Goal: Task Accomplishment & Management: Manage account settings

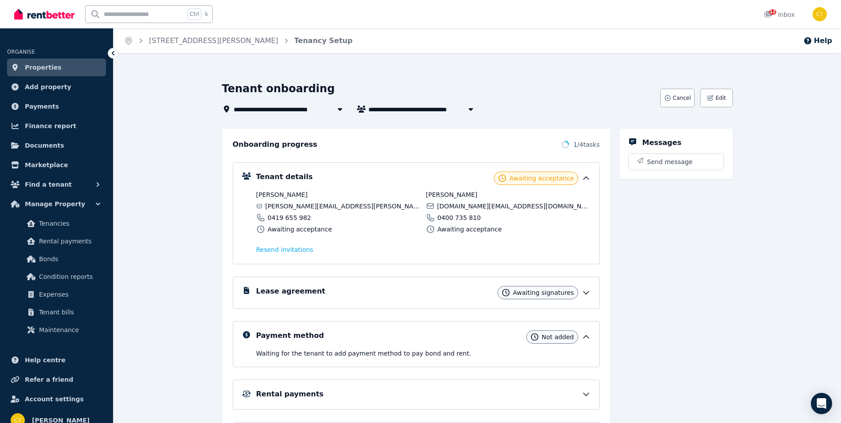
click at [50, 67] on span "Properties" at bounding box center [43, 67] width 37 height 11
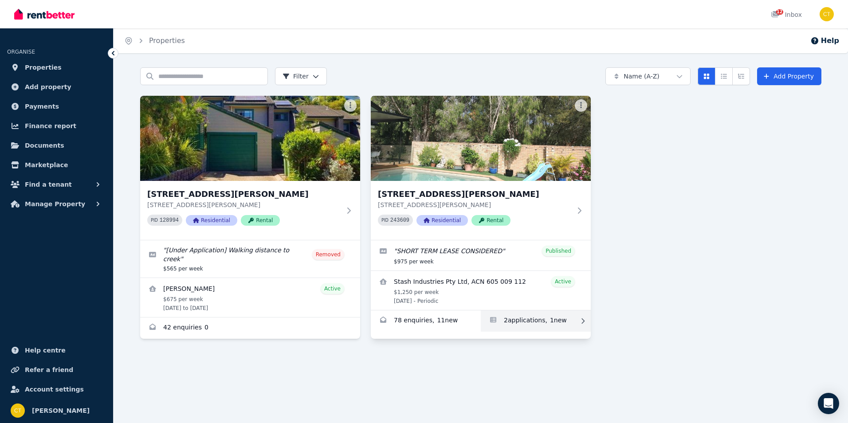
click at [511, 318] on link "Applications for 22 Cannon Drive, Currumbin Waters" at bounding box center [536, 320] width 110 height 21
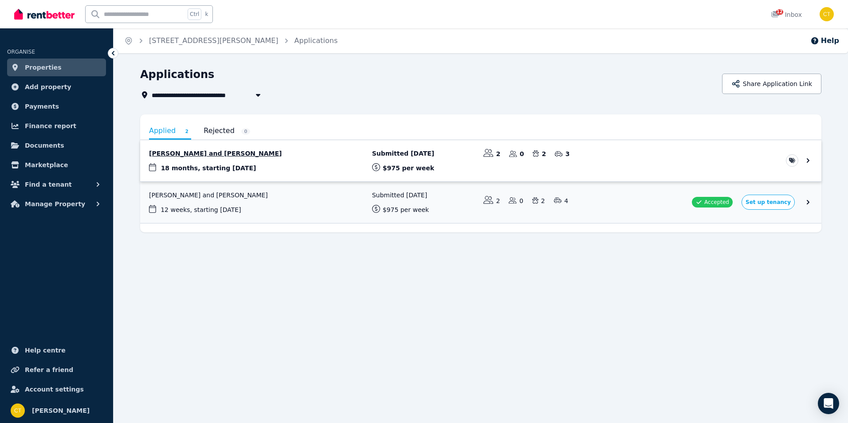
click at [401, 164] on link "View application: Jacob Whyte and Christina Vuckovic" at bounding box center [480, 160] width 681 height 41
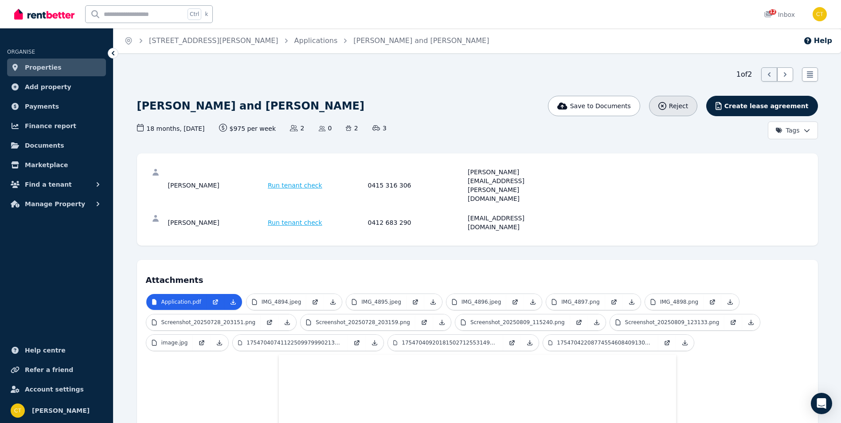
click at [666, 108] on icon "button" at bounding box center [662, 106] width 8 height 8
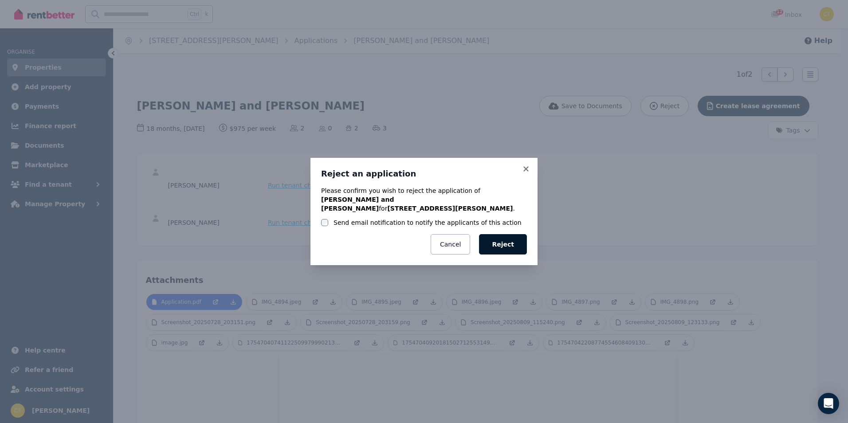
click at [511, 244] on button "Reject" at bounding box center [503, 244] width 48 height 20
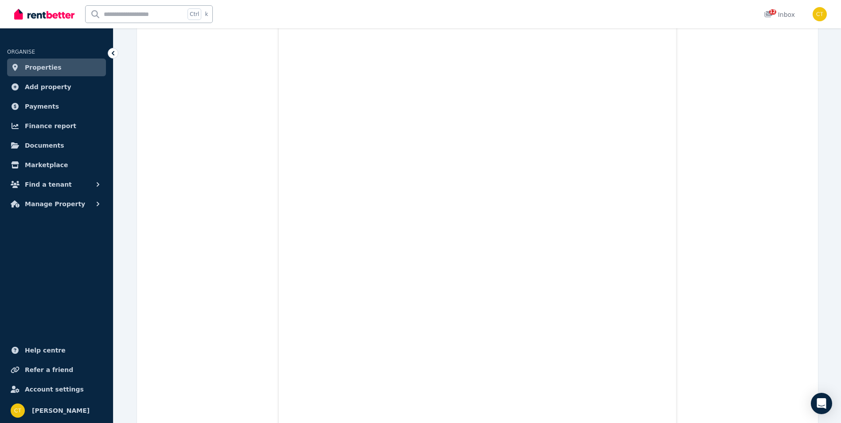
scroll to position [1641, 0]
click at [39, 64] on span "Properties" at bounding box center [43, 67] width 37 height 11
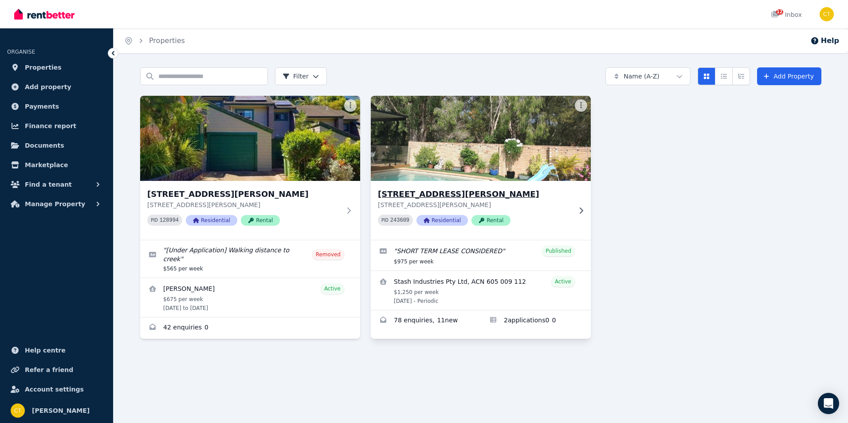
click at [442, 180] on img at bounding box center [480, 139] width 231 height 90
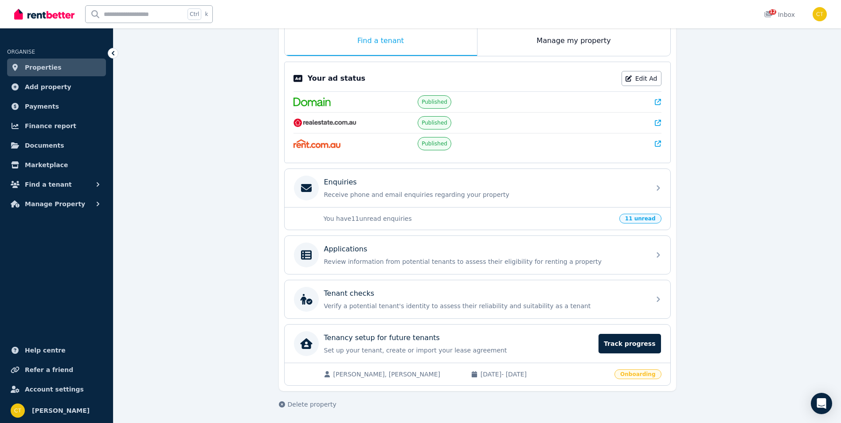
scroll to position [151, 0]
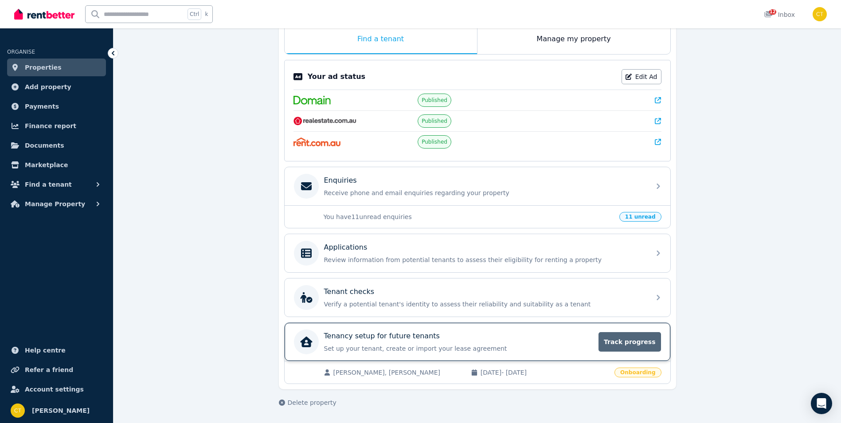
click at [635, 345] on span "Track progress" at bounding box center [630, 342] width 62 height 20
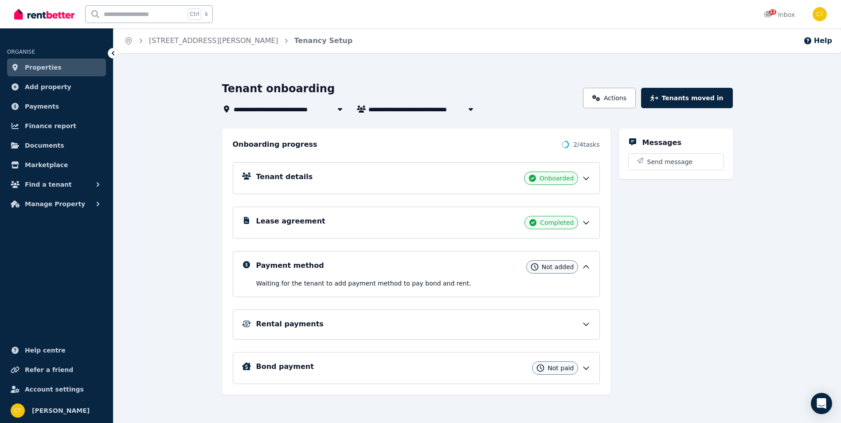
click at [584, 181] on icon at bounding box center [586, 178] width 9 height 9
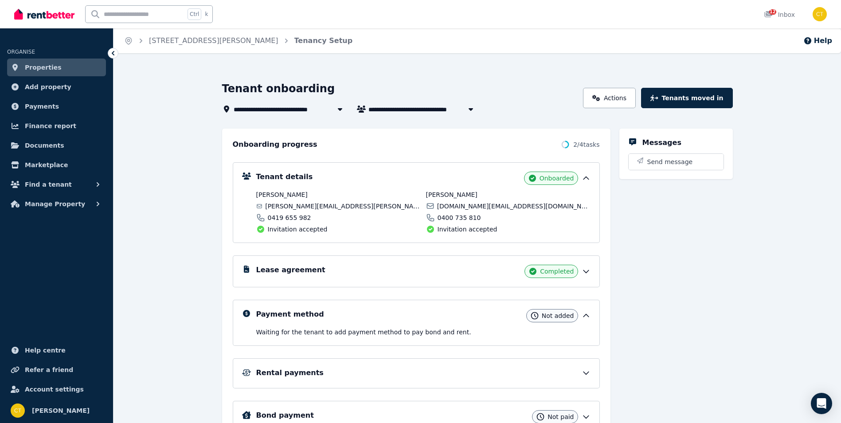
click at [588, 270] on icon at bounding box center [586, 271] width 9 height 9
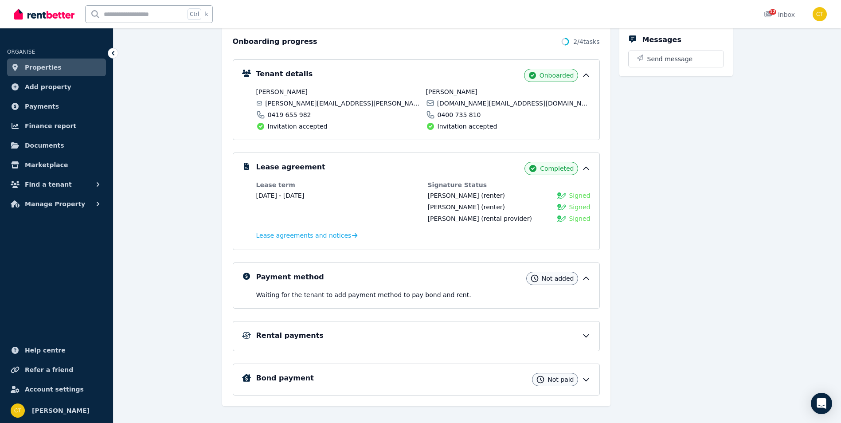
scroll to position [116, 0]
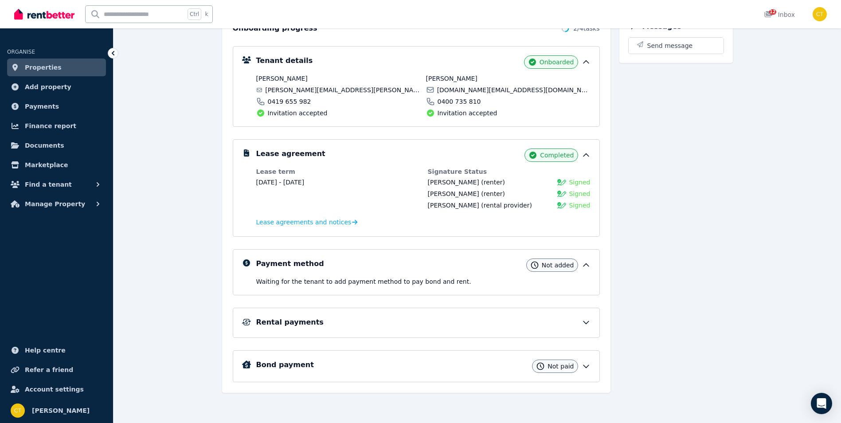
click at [586, 325] on icon at bounding box center [586, 322] width 9 height 9
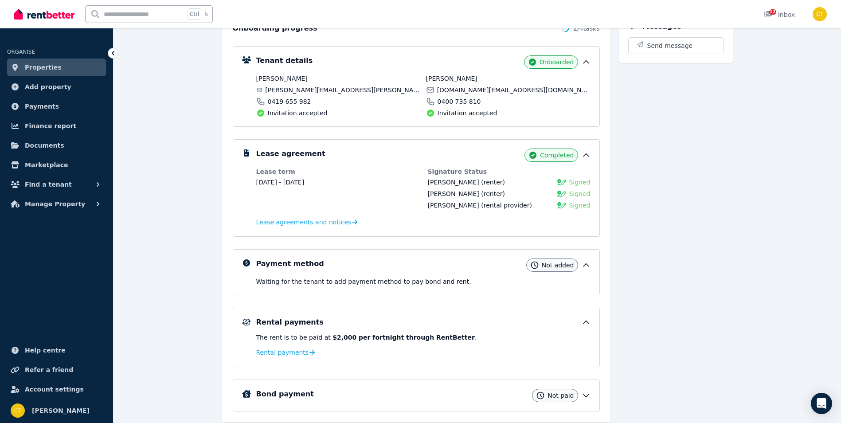
click at [587, 265] on icon at bounding box center [586, 265] width 5 height 3
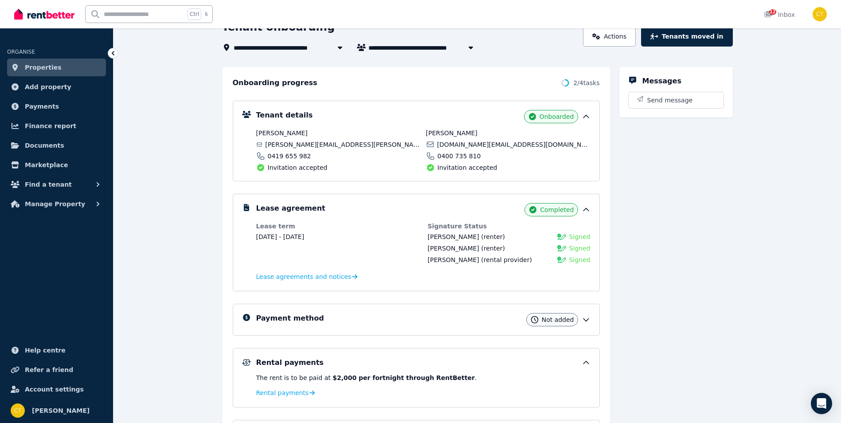
scroll to position [0, 0]
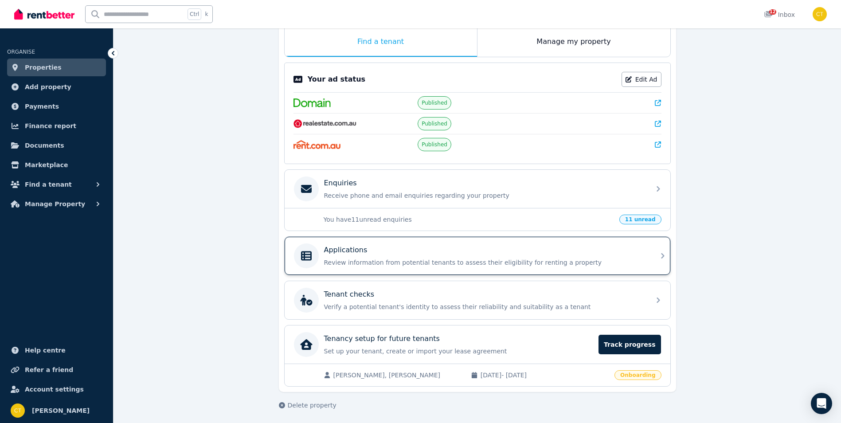
scroll to position [151, 0]
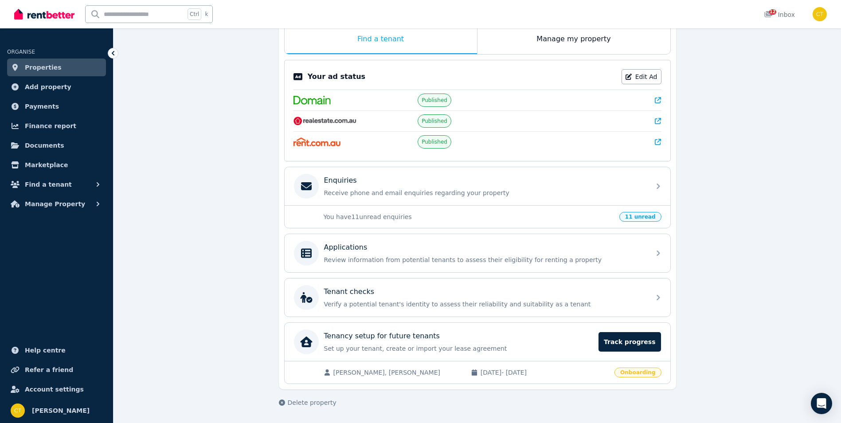
click at [652, 217] on span "11 unread" at bounding box center [640, 217] width 42 height 10
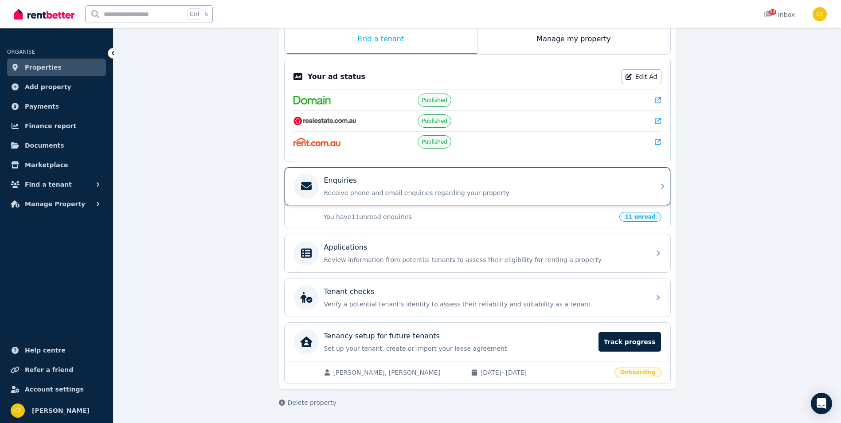
click at [406, 194] on p "Receive phone and email enquiries regarding your property" at bounding box center [484, 192] width 321 height 9
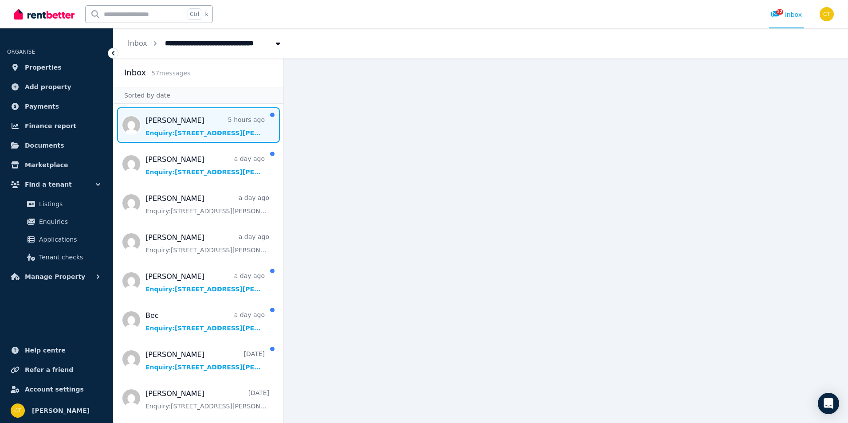
click at [197, 123] on span "Message list" at bounding box center [199, 124] width 170 height 35
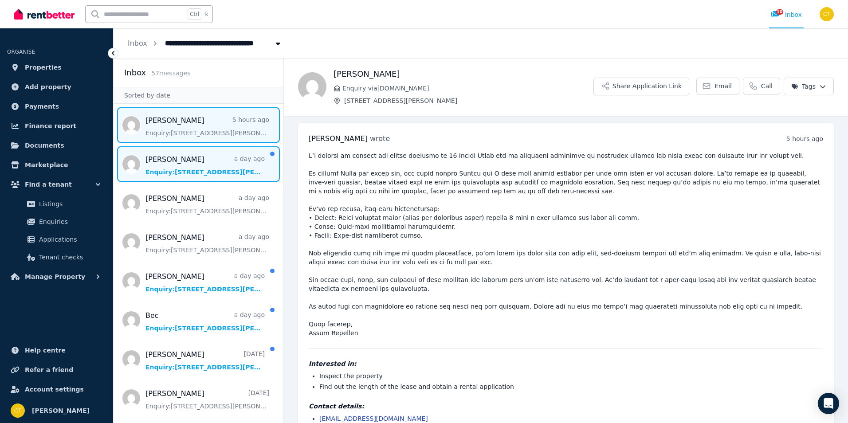
click at [177, 175] on span "Message list" at bounding box center [199, 163] width 170 height 35
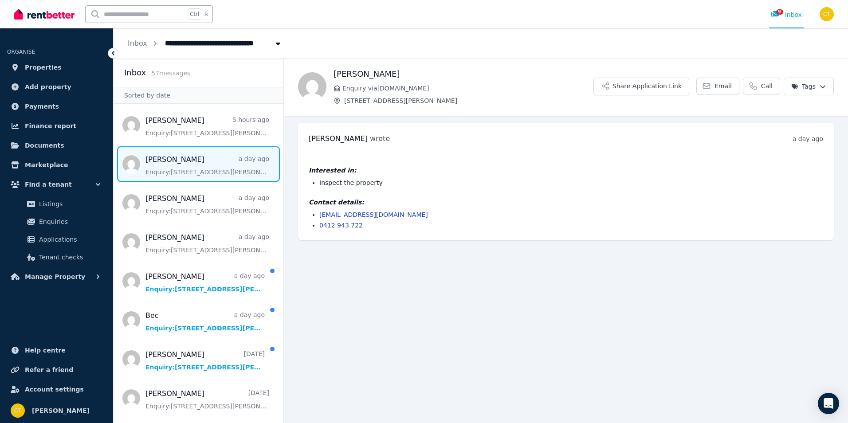
click at [357, 212] on link "[EMAIL_ADDRESS][DOMAIN_NAME]" at bounding box center [373, 214] width 109 height 7
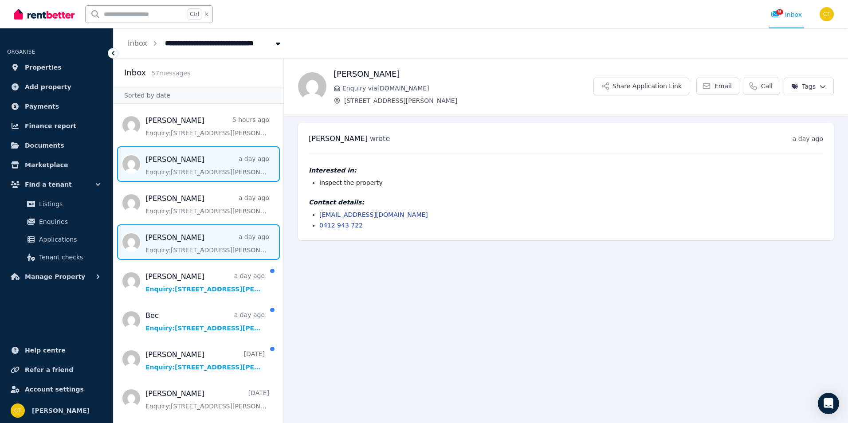
click at [197, 245] on span "Message list" at bounding box center [199, 241] width 170 height 35
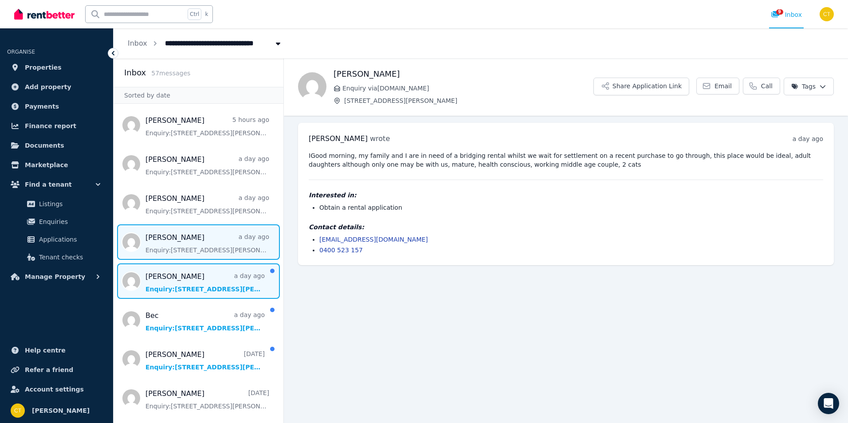
click at [220, 276] on span "Message list" at bounding box center [199, 280] width 170 height 35
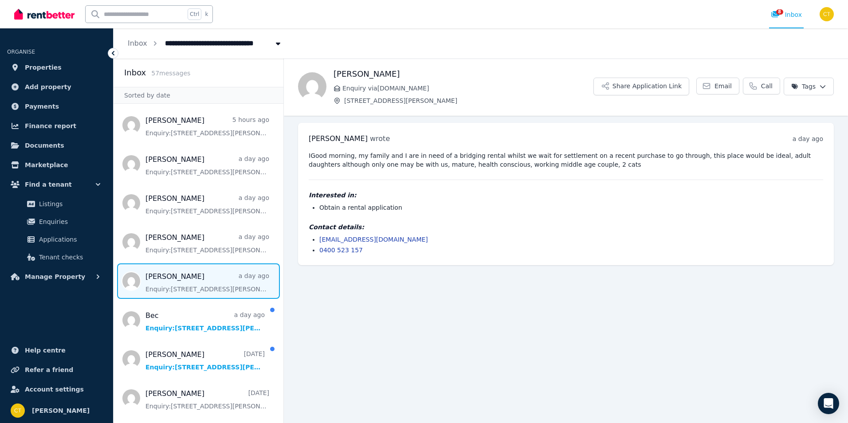
click at [363, 239] on link "[EMAIL_ADDRESS][DOMAIN_NAME]" at bounding box center [373, 239] width 109 height 7
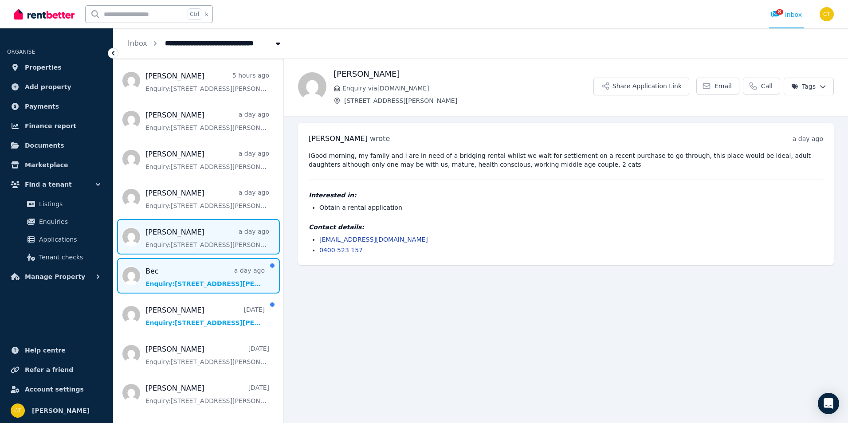
click at [209, 275] on span "Message list" at bounding box center [199, 275] width 170 height 35
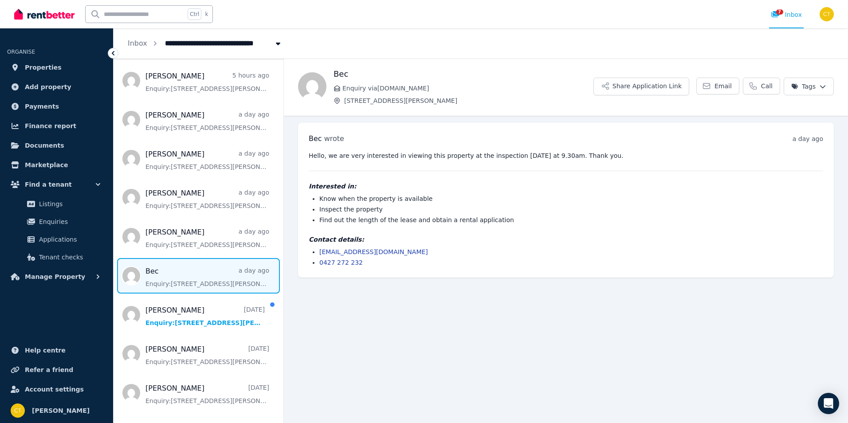
click at [337, 250] on link "[EMAIL_ADDRESS][DOMAIN_NAME]" at bounding box center [373, 251] width 109 height 7
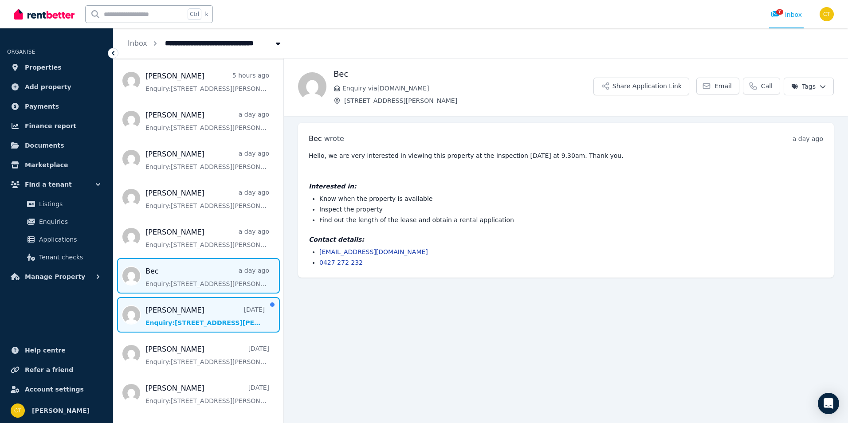
click at [186, 320] on span "Message list" at bounding box center [199, 314] width 170 height 35
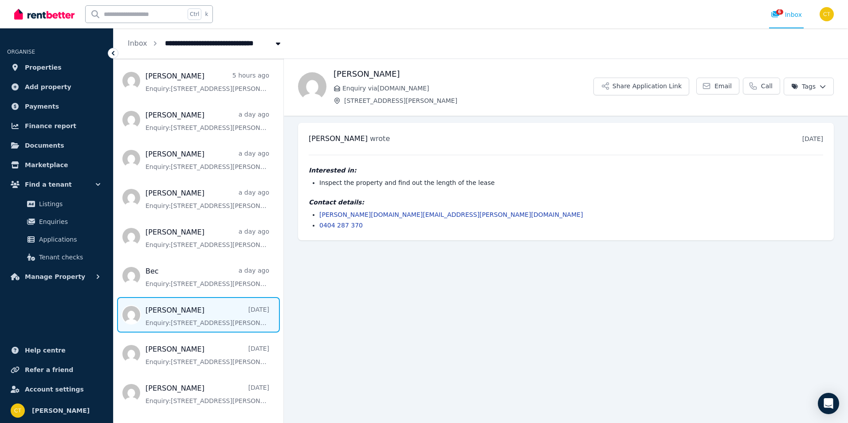
click at [390, 215] on link "[PERSON_NAME][DOMAIN_NAME][EMAIL_ADDRESS][PERSON_NAME][DOMAIN_NAME]" at bounding box center [450, 214] width 263 height 7
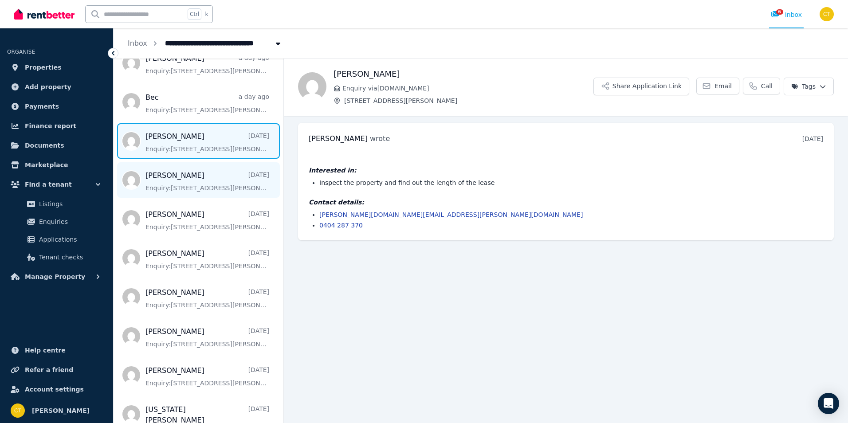
scroll to position [222, 0]
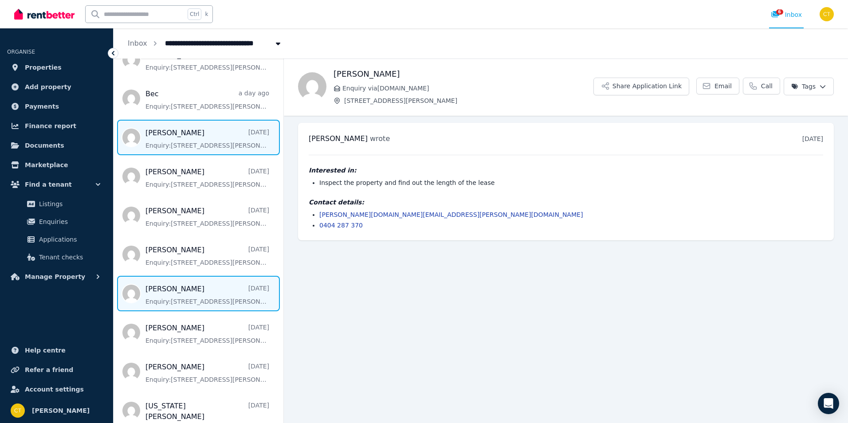
click at [210, 300] on span "Message list" at bounding box center [199, 293] width 170 height 35
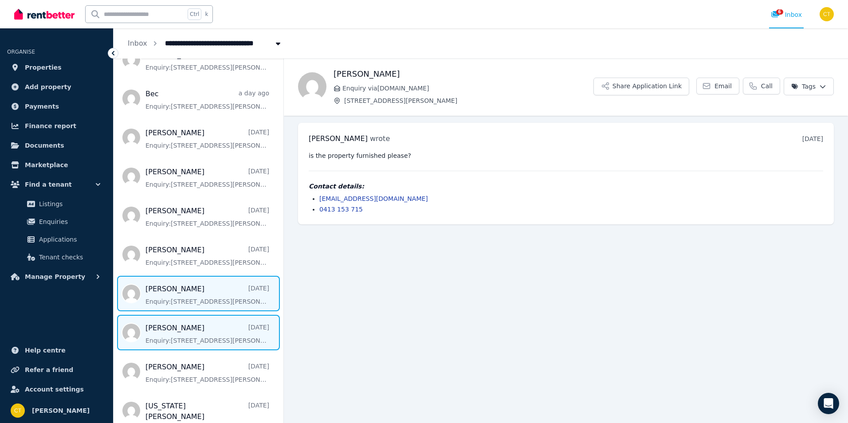
click at [206, 333] on span "Message list" at bounding box center [199, 332] width 170 height 35
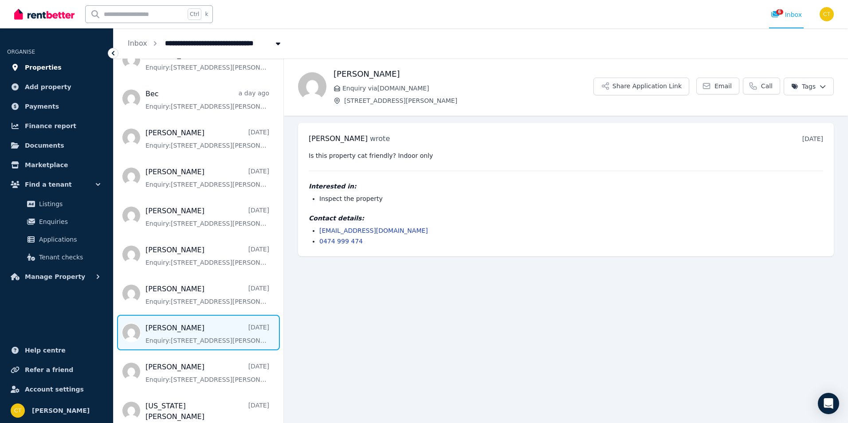
click at [39, 68] on span "Properties" at bounding box center [43, 67] width 37 height 11
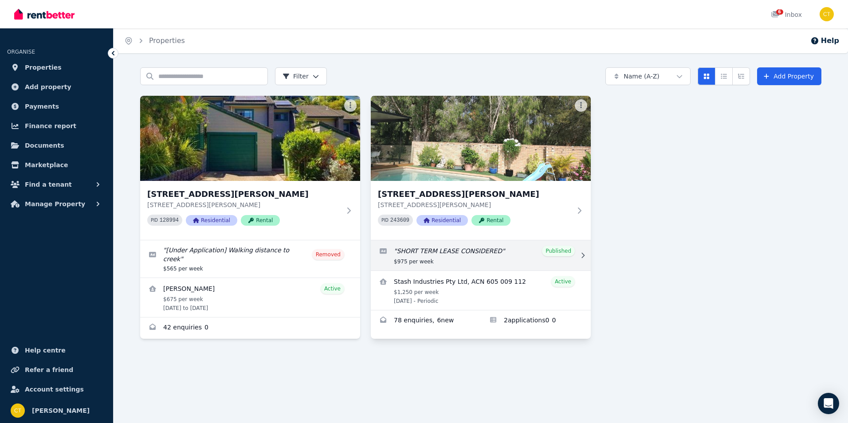
click at [438, 260] on link "Edit listing: SHORT TERM LEASE CONSIDERED" at bounding box center [481, 255] width 220 height 30
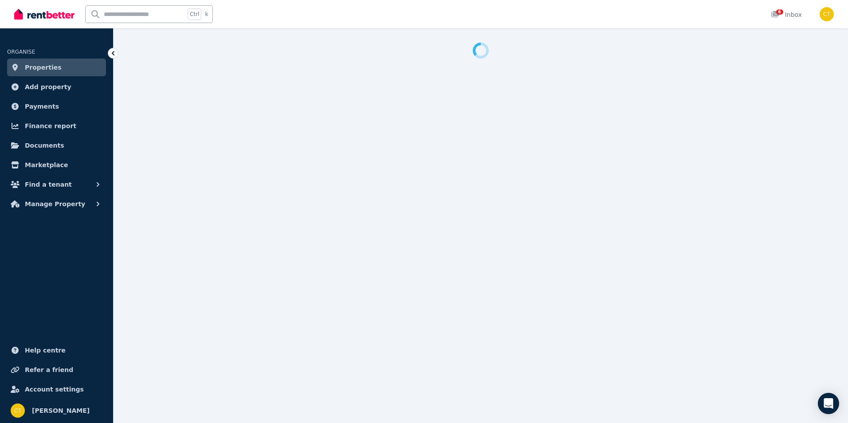
select select "**********"
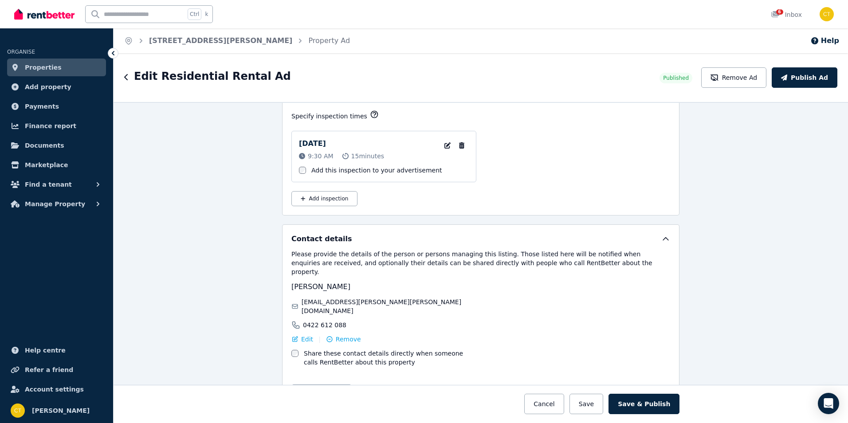
scroll to position [1457, 0]
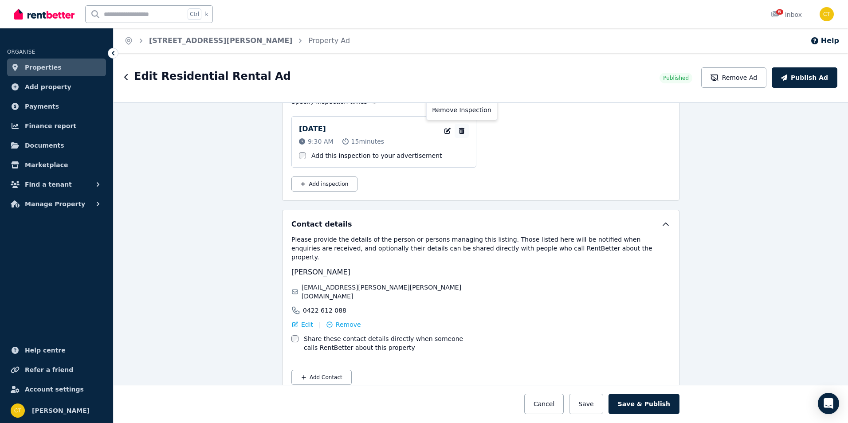
click at [461, 133] on icon "button" at bounding box center [461, 131] width 9 height 6
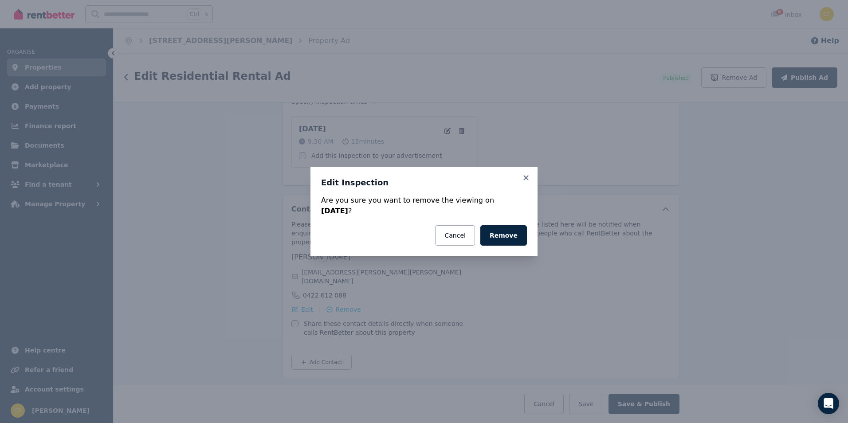
scroll to position [1442, 0]
click at [512, 236] on button "Remove" at bounding box center [503, 235] width 47 height 20
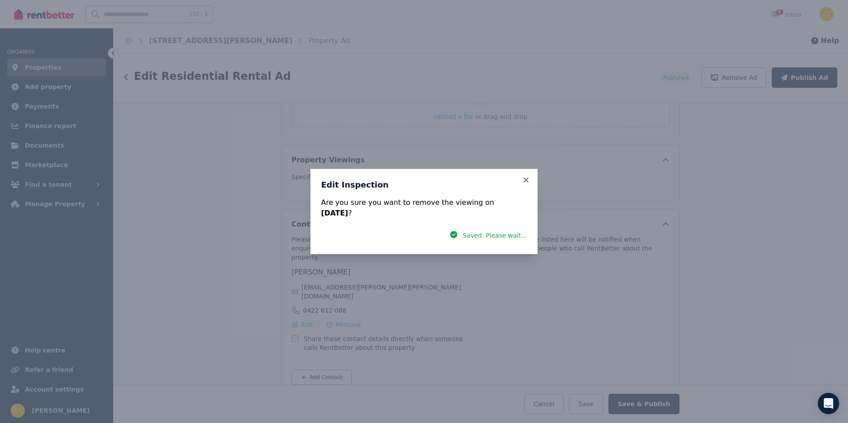
scroll to position [1397, 0]
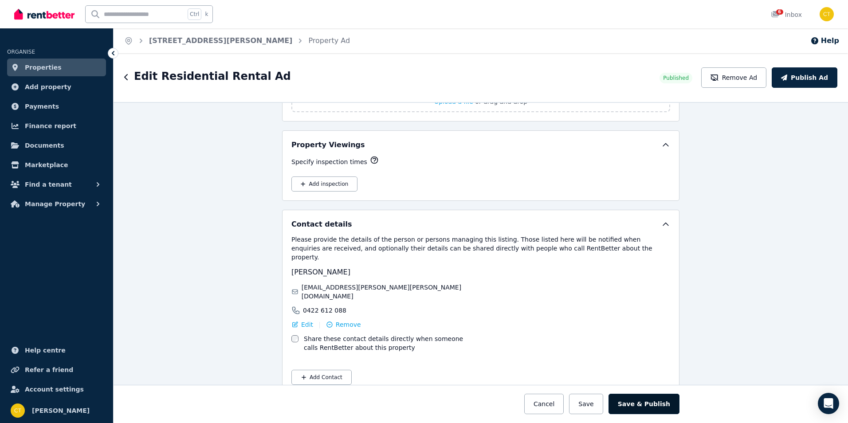
click at [652, 403] on button "Save & Publish" at bounding box center [643, 404] width 71 height 20
